Goal: Transaction & Acquisition: Purchase product/service

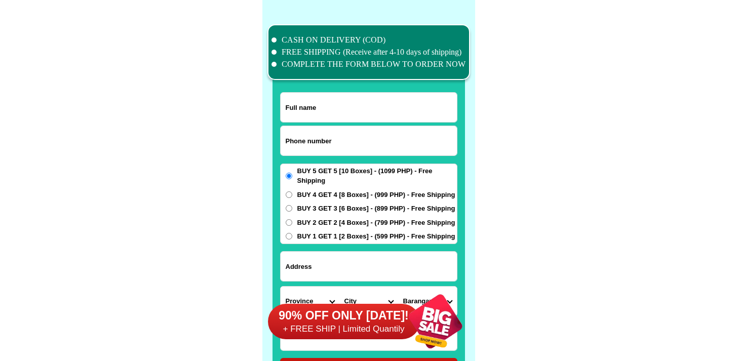
scroll to position [7878, 0]
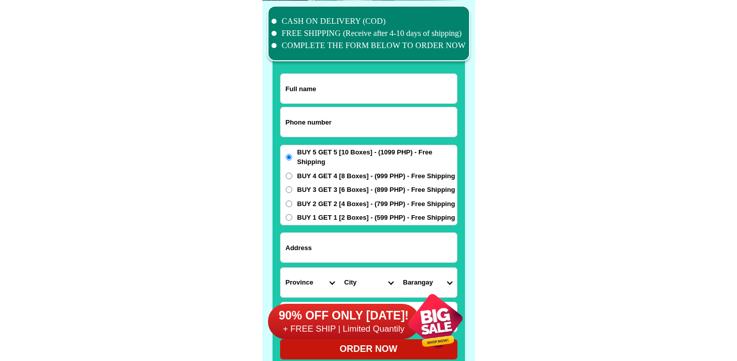
click at [313, 119] on input "Input phone_number" at bounding box center [369, 121] width 176 height 29
paste input "9204344927"
type input "09204344927"
click at [312, 172] on span "BUY 4 GET 4 [8 Boxes] - (999 PHP) - Free Shipping" at bounding box center [376, 176] width 158 height 10
click at [292, 173] on input "BUY 4 GET 4 [8 Boxes] - (999 PHP) - Free Shipping" at bounding box center [289, 176] width 7 height 7
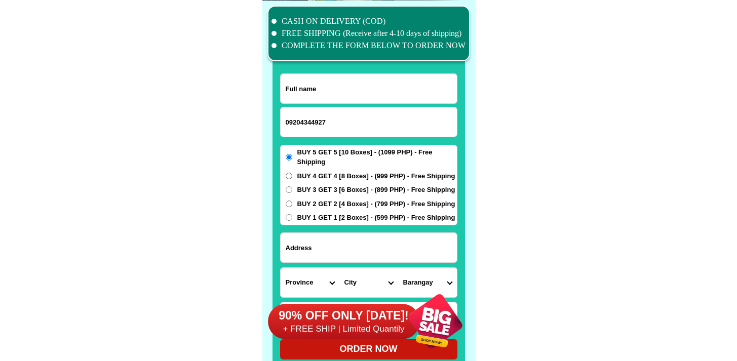
radio input "true"
click at [323, 256] on input "Input address" at bounding box center [369, 247] width 176 height 29
paste input "Lakarun [PERSON_NAME] [GEOGRAPHIC_DATA][PERSON_NAME] across [GEOGRAPHIC_DATA]"
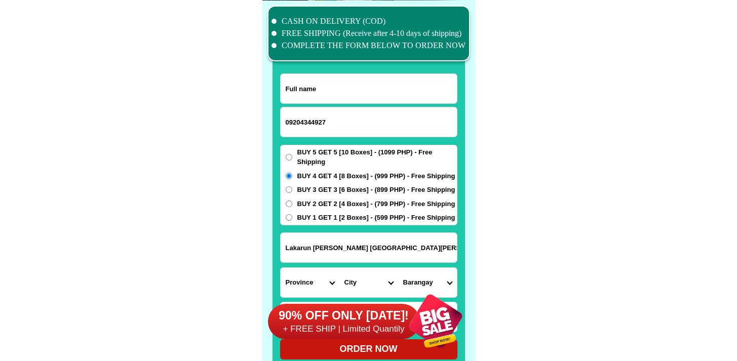
scroll to position [0, 23]
type input "Lakarun [PERSON_NAME] [GEOGRAPHIC_DATA][PERSON_NAME] across [GEOGRAPHIC_DATA]"
click at [314, 102] on input "Input full_name" at bounding box center [369, 88] width 176 height 29
click at [313, 122] on input "09204344927" at bounding box center [369, 121] width 176 height 29
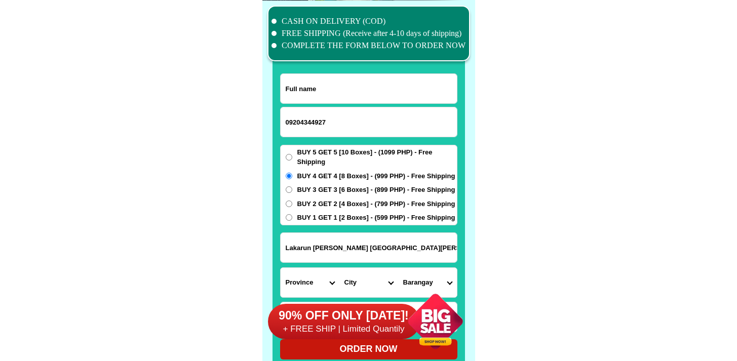
click at [313, 122] on input "09204344927" at bounding box center [369, 121] width 176 height 29
paste input "Lakarun [PERSON_NAME] [GEOGRAPHIC_DATA][PERSON_NAME] across [GEOGRAPHIC_DATA]"
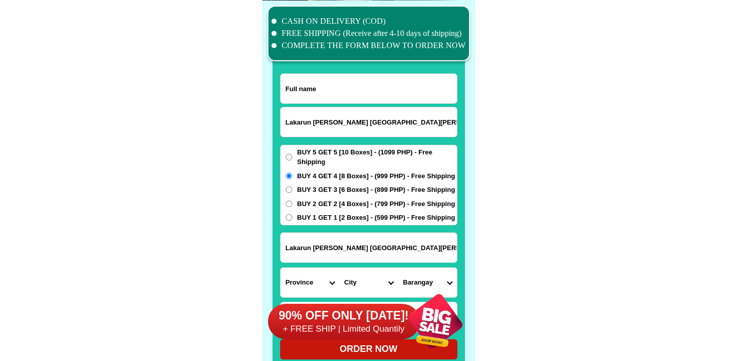
scroll to position [0, 23]
type input "09204344927"
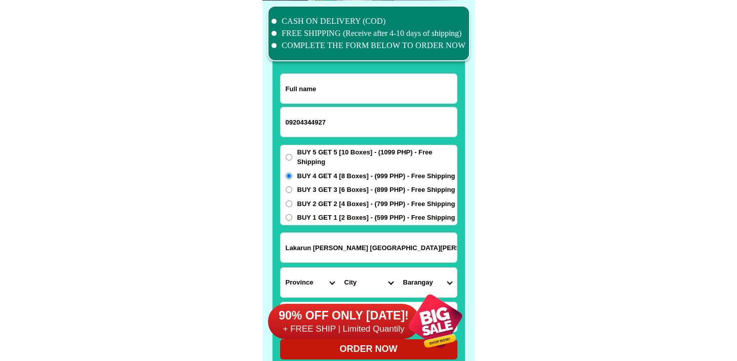
scroll to position [0, 0]
click at [355, 92] on input "Input full_name" at bounding box center [369, 88] width 176 height 29
paste input "[PERSON_NAME]"
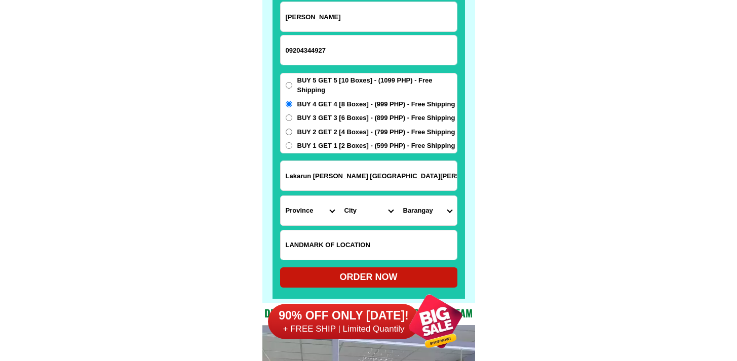
scroll to position [7952, 0]
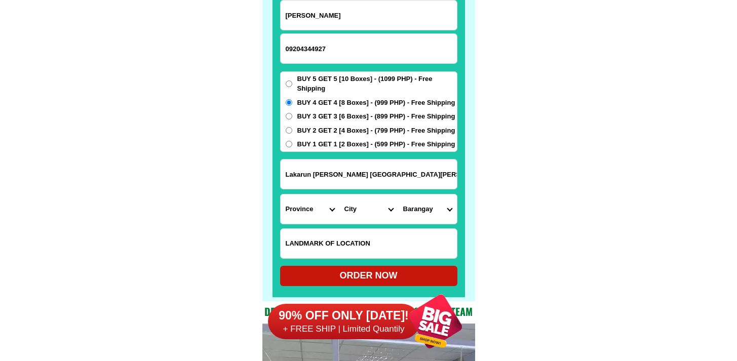
type input "[PERSON_NAME]"
click at [339, 171] on input "Lakarun [PERSON_NAME] [GEOGRAPHIC_DATA][PERSON_NAME] across [GEOGRAPHIC_DATA]" at bounding box center [369, 174] width 176 height 29
click at [307, 202] on select "Province [GEOGRAPHIC_DATA] [GEOGRAPHIC_DATA] [GEOGRAPHIC_DATA] [GEOGRAPHIC_DATA…" at bounding box center [310, 209] width 59 height 29
select select "63_8"
click at [281, 195] on select "Province [GEOGRAPHIC_DATA] [GEOGRAPHIC_DATA] [GEOGRAPHIC_DATA] [GEOGRAPHIC_DATA…" at bounding box center [310, 209] width 59 height 29
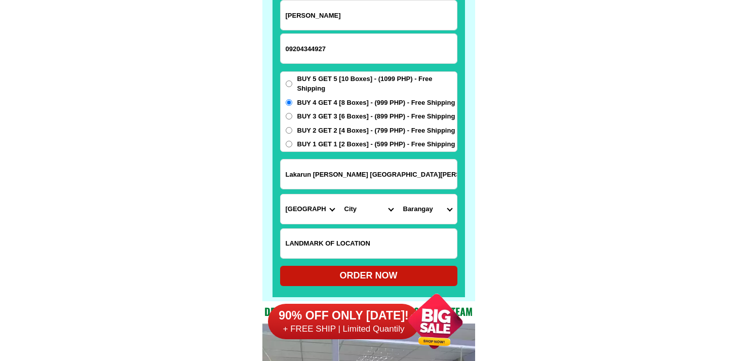
click at [364, 216] on select "City Alcoy [GEOGRAPHIC_DATA] [GEOGRAPHIC_DATA] [GEOGRAPHIC_DATA] [GEOGRAPHIC_DA…" at bounding box center [369, 209] width 59 height 29
click at [340, 195] on select "City Alcoy [GEOGRAPHIC_DATA] [GEOGRAPHIC_DATA] [GEOGRAPHIC_DATA] [GEOGRAPHIC_DA…" at bounding box center [369, 209] width 59 height 29
click at [434, 212] on select "[GEOGRAPHIC_DATA][PERSON_NAME] [PERSON_NAME] [GEOGRAPHIC_DATA] [GEOGRAPHIC_DATA…" at bounding box center [427, 209] width 59 height 29
click at [397, 170] on input "Lakarun [PERSON_NAME] [GEOGRAPHIC_DATA][PERSON_NAME] across [GEOGRAPHIC_DATA]" at bounding box center [369, 174] width 176 height 29
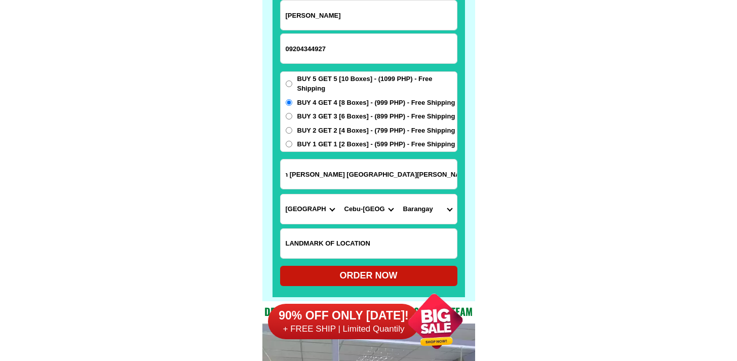
drag, startPoint x: 382, startPoint y: 173, endPoint x: 556, endPoint y: 172, distance: 173.8
click at [451, 180] on input "Lakarun [PERSON_NAME] [GEOGRAPHIC_DATA][PERSON_NAME] across [GEOGRAPHIC_DATA]" at bounding box center [369, 174] width 176 height 29
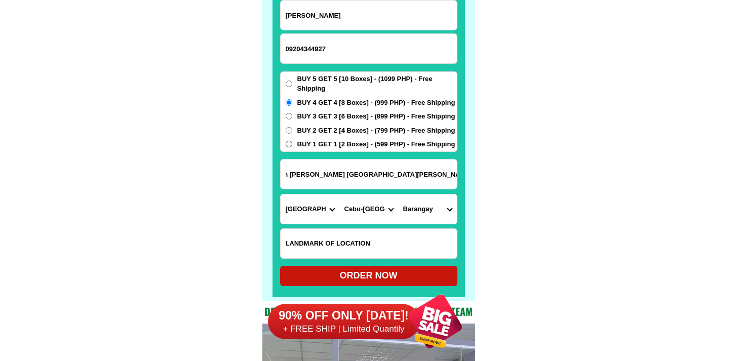
scroll to position [0, 0]
click at [422, 207] on select "[GEOGRAPHIC_DATA][PERSON_NAME] [PERSON_NAME] [GEOGRAPHIC_DATA] [GEOGRAPHIC_DATA…" at bounding box center [427, 209] width 59 height 29
click at [367, 204] on select "City Alcoy [GEOGRAPHIC_DATA] [GEOGRAPHIC_DATA] [GEOGRAPHIC_DATA] [GEOGRAPHIC_DA…" at bounding box center [369, 209] width 59 height 29
click at [425, 197] on select "[GEOGRAPHIC_DATA][PERSON_NAME] [PERSON_NAME] [GEOGRAPHIC_DATA] [GEOGRAPHIC_DATA…" at bounding box center [427, 209] width 59 height 29
drag, startPoint x: 425, startPoint y: 197, endPoint x: 301, endPoint y: 45, distance: 195.9
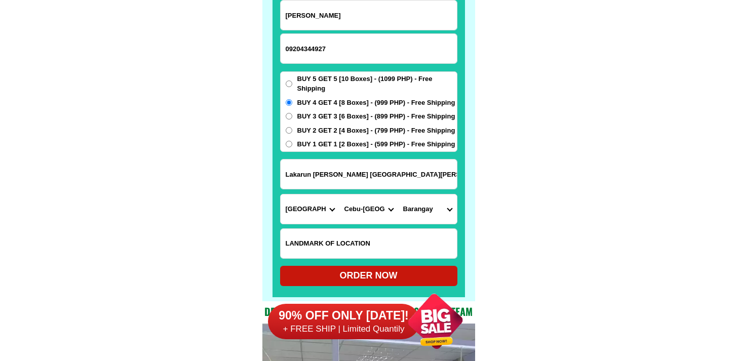
click at [301, 45] on input "09204344927" at bounding box center [369, 48] width 176 height 29
click at [399, 211] on select "[GEOGRAPHIC_DATA][PERSON_NAME] [PERSON_NAME] [GEOGRAPHIC_DATA] [GEOGRAPHIC_DATA…" at bounding box center [427, 209] width 59 height 29
drag, startPoint x: 399, startPoint y: 211, endPoint x: 373, endPoint y: 209, distance: 25.9
click at [373, 209] on select "City Alcoy [GEOGRAPHIC_DATA] [GEOGRAPHIC_DATA] [GEOGRAPHIC_DATA] [GEOGRAPHIC_DA…" at bounding box center [369, 209] width 59 height 29
select select "63_89213"
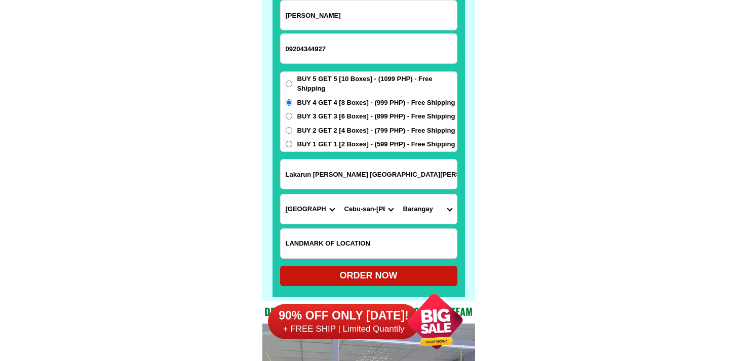
click at [340, 195] on select "City Alcoy [GEOGRAPHIC_DATA] [GEOGRAPHIC_DATA] [GEOGRAPHIC_DATA] [GEOGRAPHIC_DA…" at bounding box center [369, 209] width 59 height 29
click at [428, 211] on select "Barangay Balud Balungag [PERSON_NAME] Bugho Cabatbatan [GEOGRAPHIC_DATA]-an [PE…" at bounding box center [427, 209] width 59 height 29
select select "63_892132738"
click at [398, 195] on select "Barangay Balud Balungag [PERSON_NAME] Bugho Cabatbatan [GEOGRAPHIC_DATA]-an [PE…" at bounding box center [427, 209] width 59 height 29
click at [328, 267] on form "[PERSON_NAME] 09204344927 ORDER NOW [GEOGRAPHIC_DATA][PERSON_NAME] [GEOGRAPHIC_…" at bounding box center [368, 143] width 177 height 286
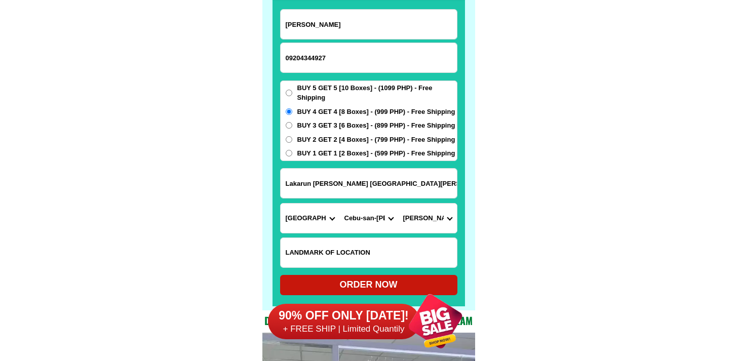
scroll to position [7944, 0]
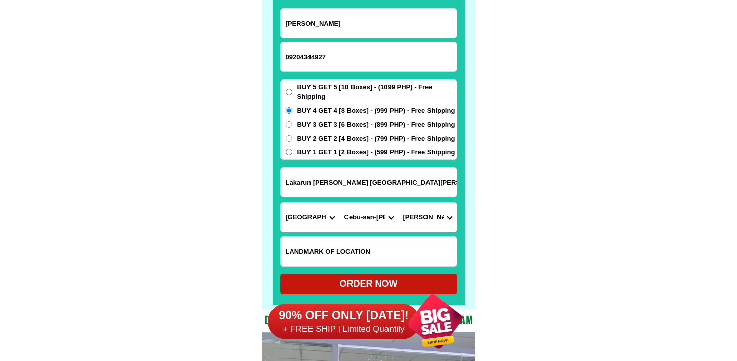
click at [331, 277] on div "ORDER NOW" at bounding box center [368, 284] width 177 height 20
radio input "true"
